Goal: Browse casually

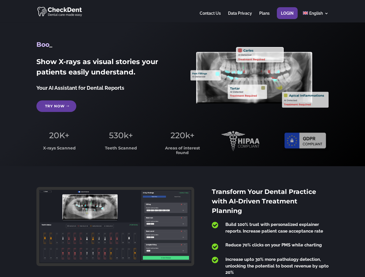
click at [182, 139] on span "220k+" at bounding box center [183, 136] width 24 height 10
click at [182, 11] on div at bounding box center [182, 11] width 292 height 23
click at [182, 139] on span "220k+" at bounding box center [183, 136] width 24 height 10
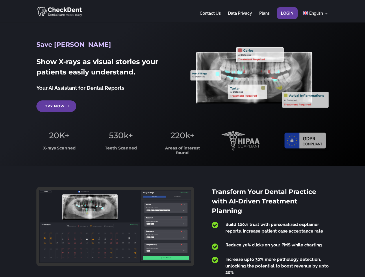
click at [182, 11] on div at bounding box center [182, 11] width 292 height 23
